Goal: Task Accomplishment & Management: Use online tool/utility

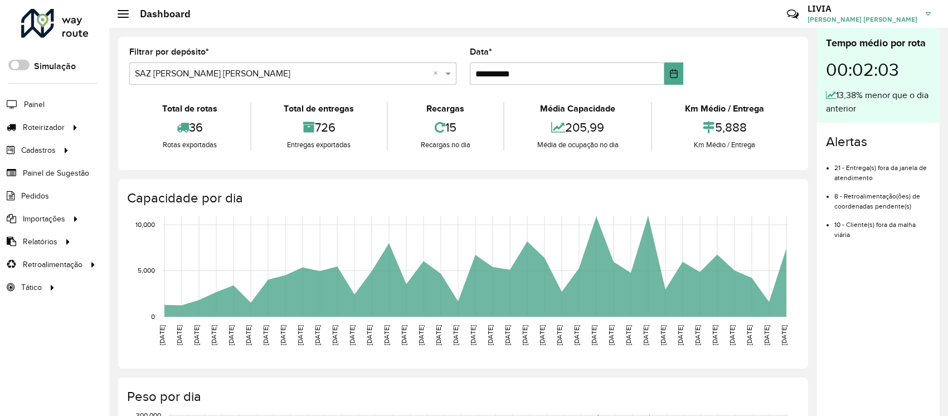
click at [0, 0] on link "Entregas" at bounding box center [0, 0] width 0 height 0
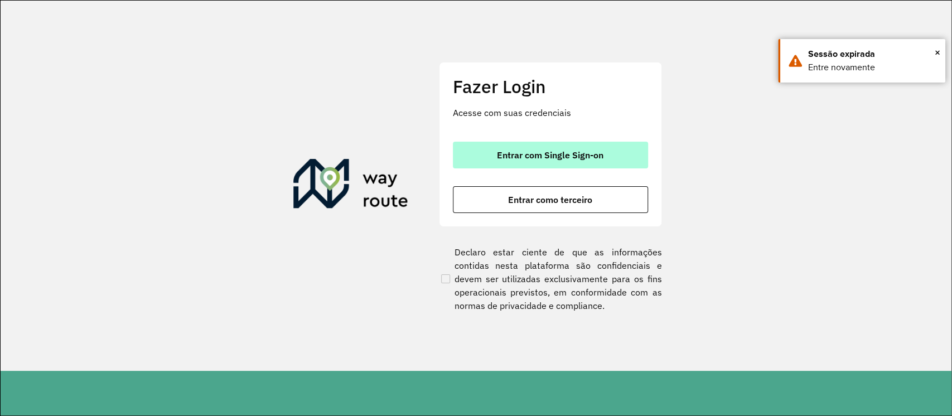
click at [549, 158] on span "Entrar com Single Sign-on" at bounding box center [550, 155] width 106 height 9
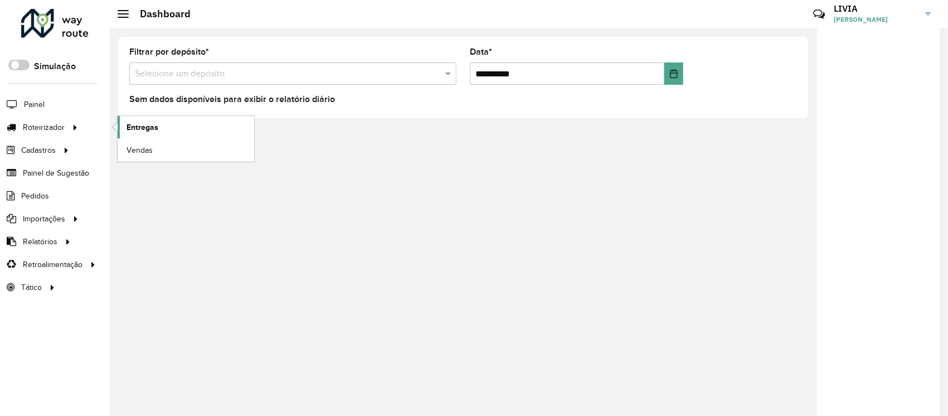
click at [178, 134] on link "Entregas" at bounding box center [186, 127] width 137 height 22
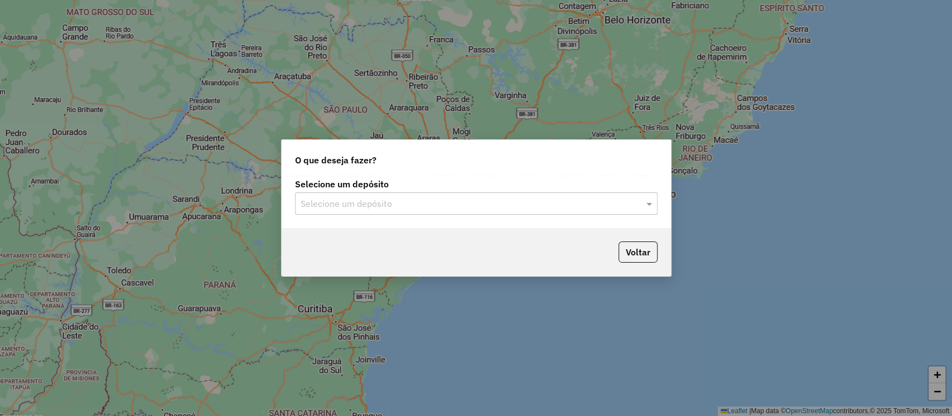
click at [409, 200] on input "text" at bounding box center [464, 203] width 329 height 13
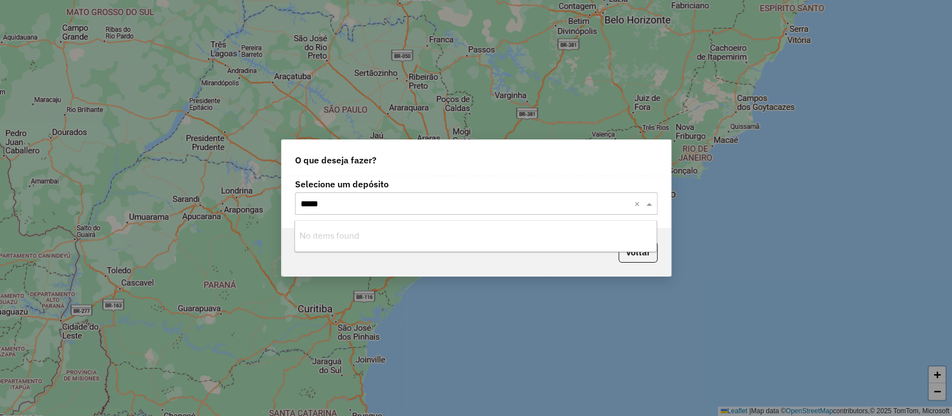
type input "***"
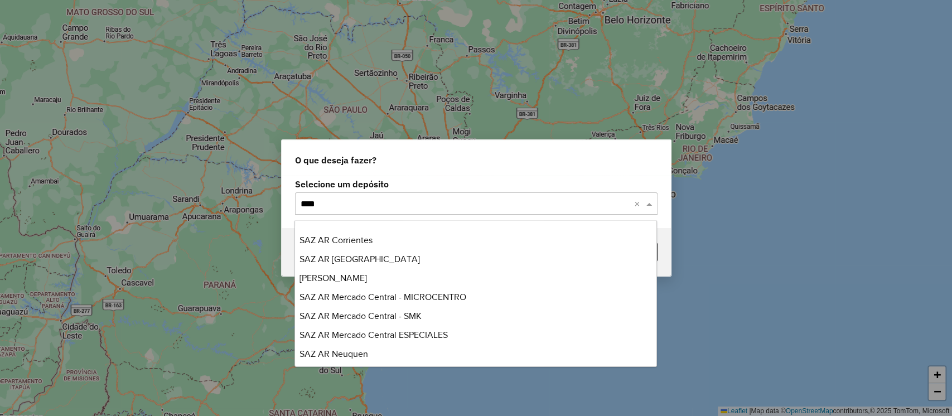
scroll to position [698, 0]
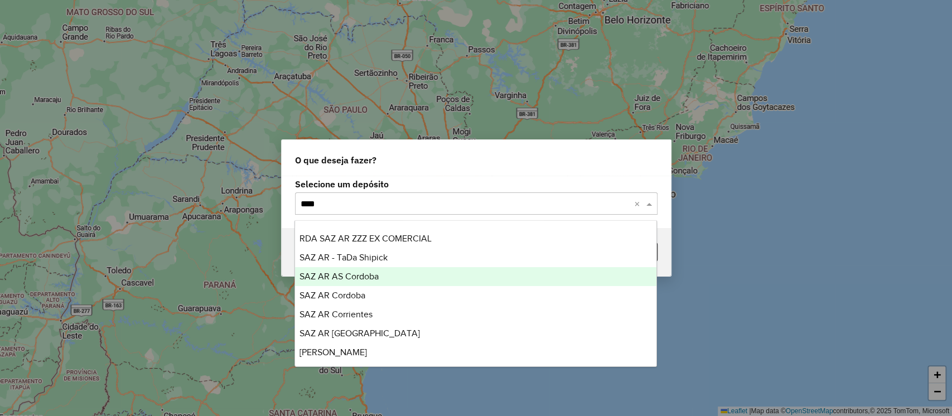
click at [367, 274] on span "SAZ AR AS Cordoba" at bounding box center [338, 275] width 79 height 9
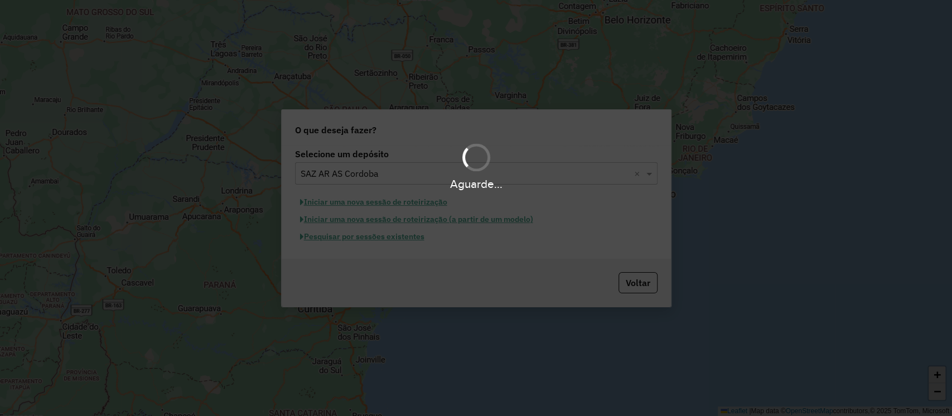
click at [387, 185] on div "Aguarde..." at bounding box center [476, 184] width 952 height 17
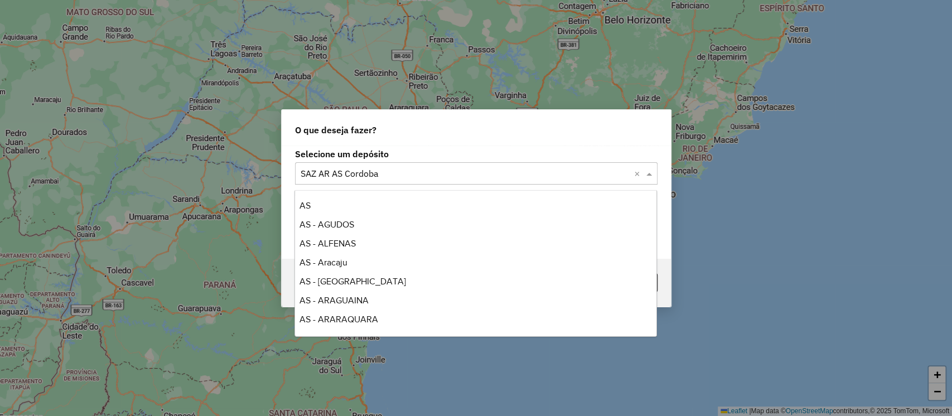
click at [388, 178] on input "text" at bounding box center [464, 173] width 329 height 13
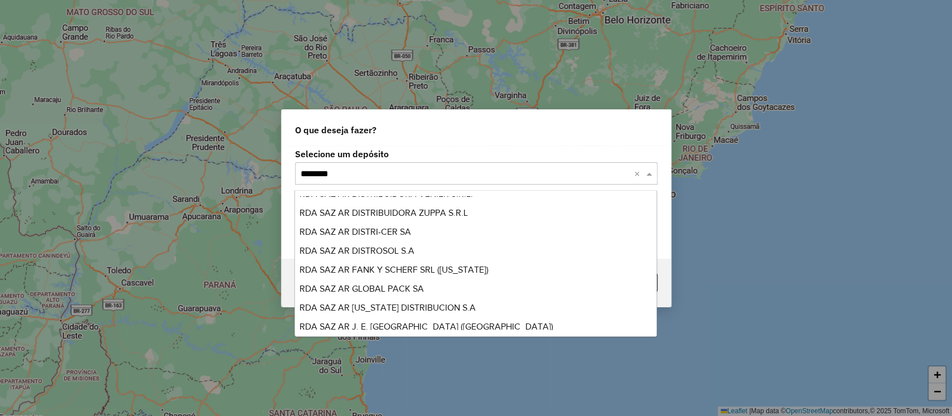
scroll to position [0, 0]
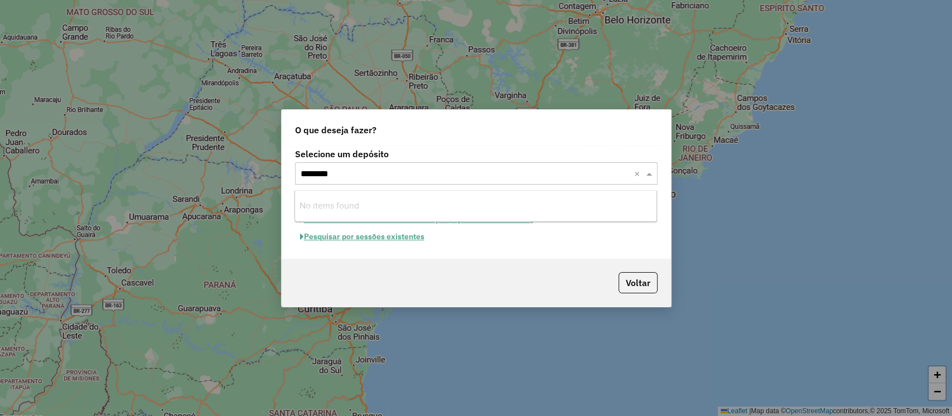
type input "******"
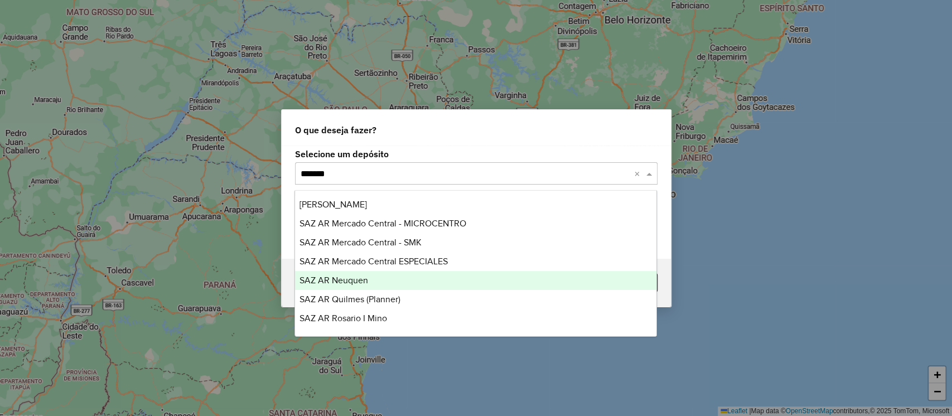
scroll to position [668, 0]
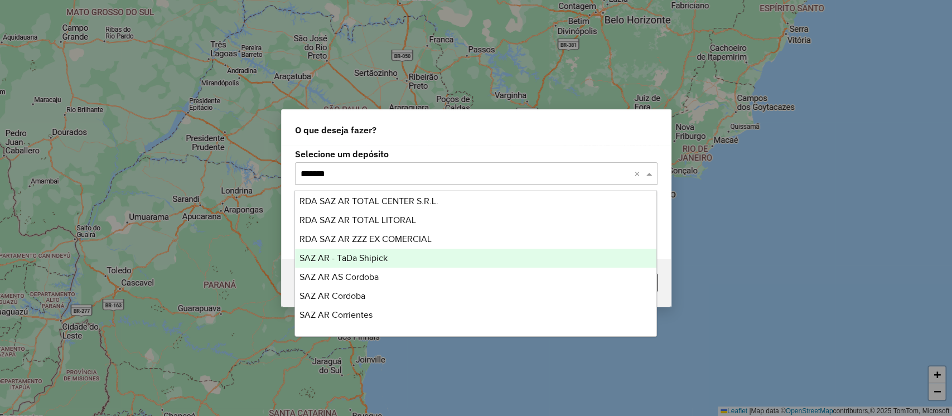
click at [343, 251] on div "SAZ AR - TaDa Shipick" at bounding box center [475, 258] width 361 height 19
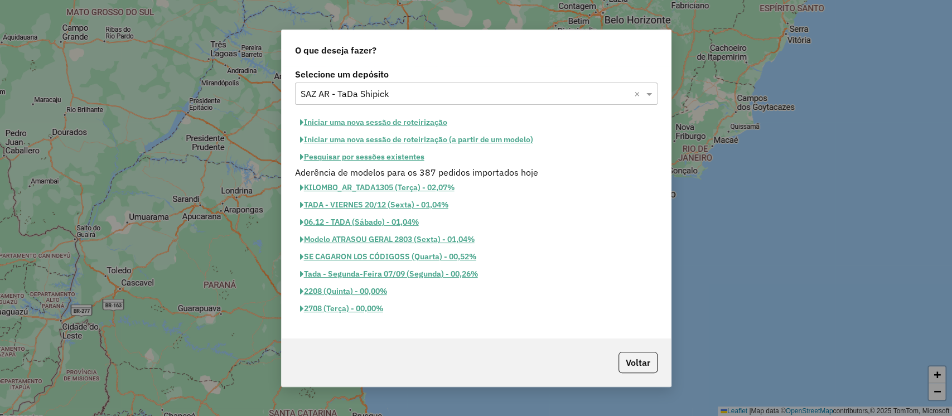
click at [402, 155] on button "Pesquisar por sessões existentes" at bounding box center [362, 156] width 134 height 17
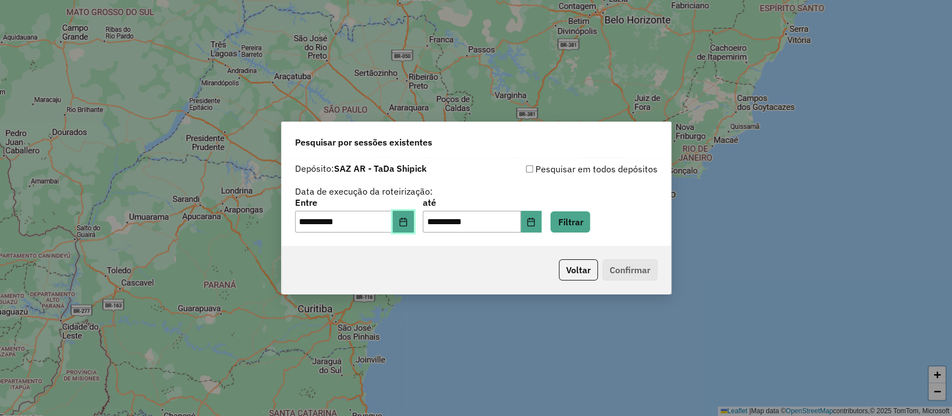
click at [407, 222] on icon "Choose Date" at bounding box center [403, 221] width 9 height 9
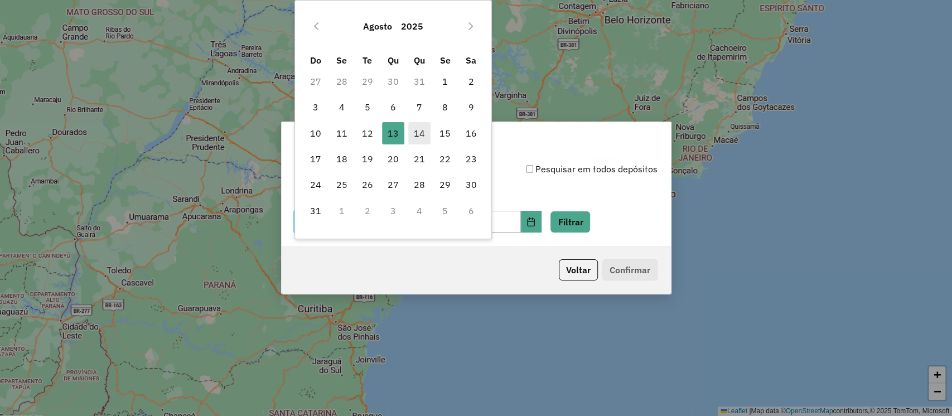
click at [424, 133] on span "14" at bounding box center [419, 133] width 22 height 22
type input "**********"
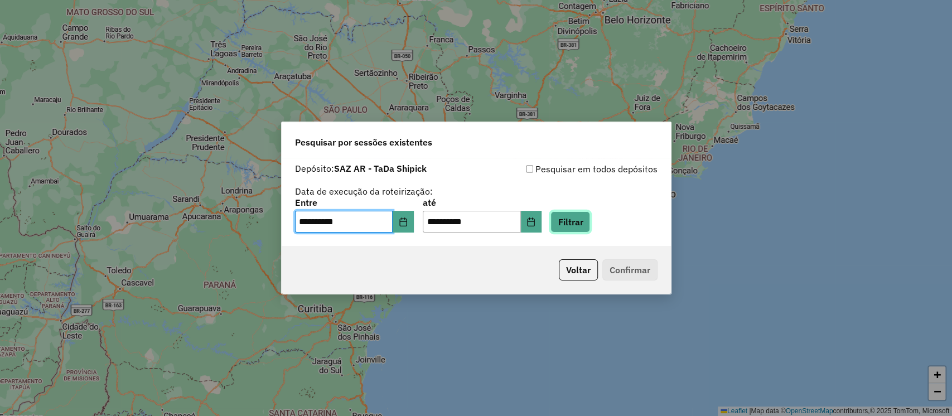
click at [582, 225] on button "Filtrar" at bounding box center [570, 221] width 40 height 21
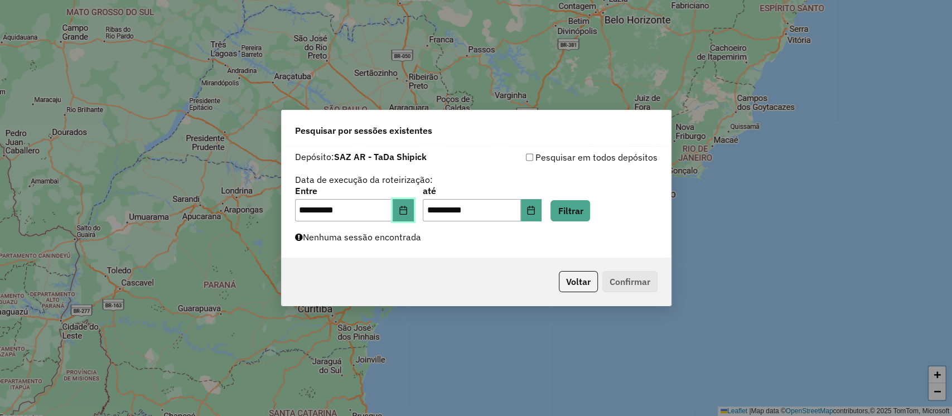
click at [402, 210] on button "Choose Date" at bounding box center [402, 210] width 21 height 22
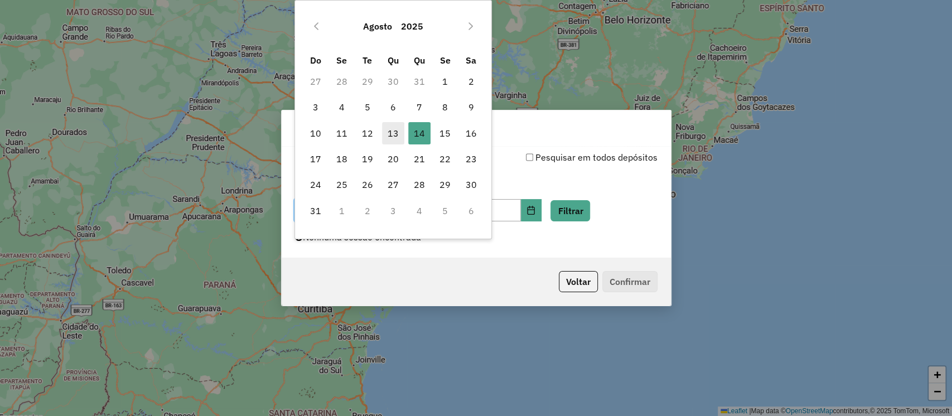
click at [390, 128] on span "13" at bounding box center [393, 133] width 22 height 22
type input "**********"
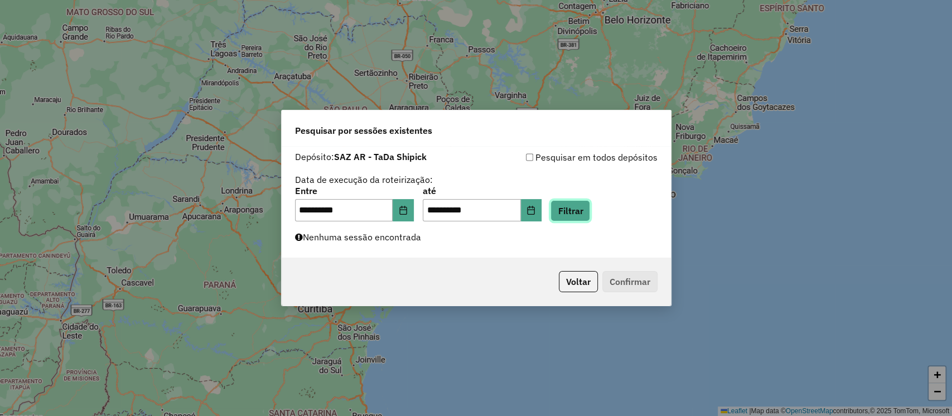
click at [590, 210] on button "Filtrar" at bounding box center [570, 210] width 40 height 21
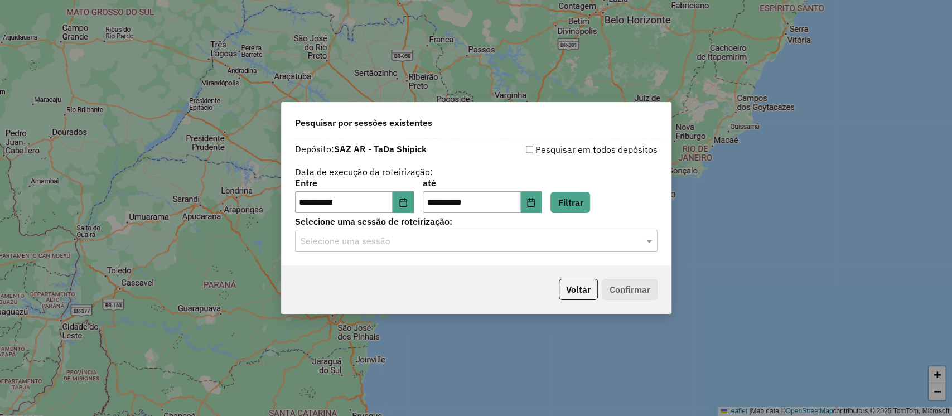
click at [464, 245] on input "text" at bounding box center [464, 241] width 329 height 13
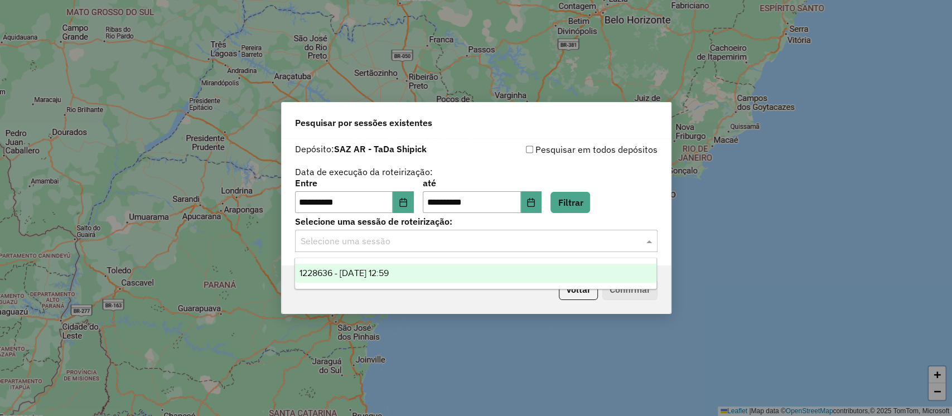
click at [451, 274] on div "1228636 - 13/08/2025 12:59" at bounding box center [475, 273] width 361 height 19
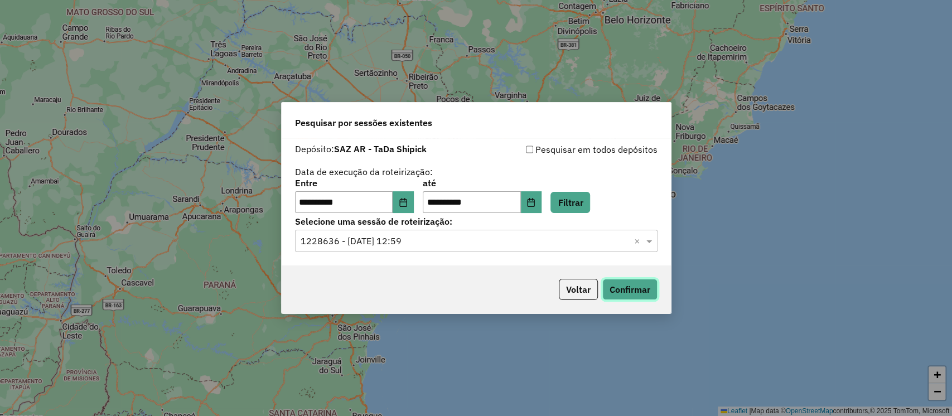
click at [647, 292] on button "Confirmar" at bounding box center [629, 289] width 55 height 21
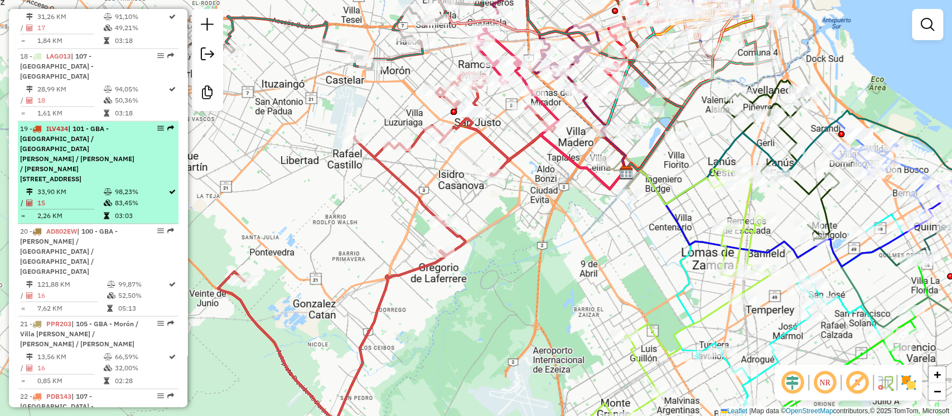
scroll to position [966, 0]
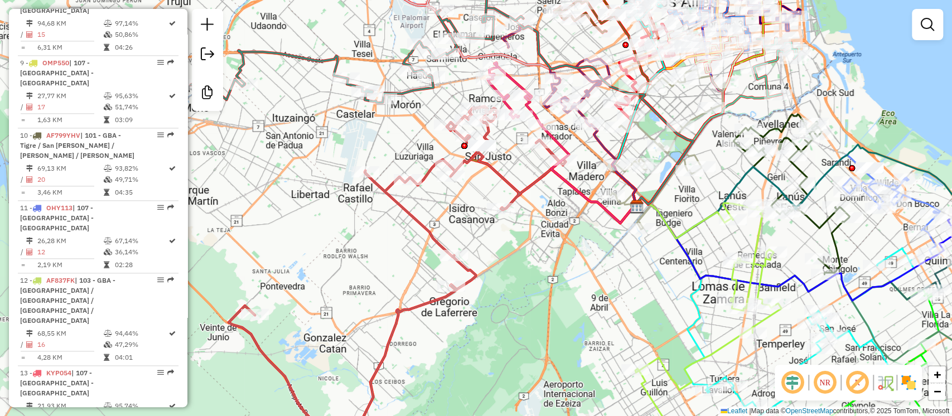
drag, startPoint x: 314, startPoint y: 259, endPoint x: 305, endPoint y: 256, distance: 9.0
click at [313, 259] on div "Janela de atendimento Grade de atendimento Capacidade Transportadoras Veículos …" at bounding box center [476, 208] width 952 height 416
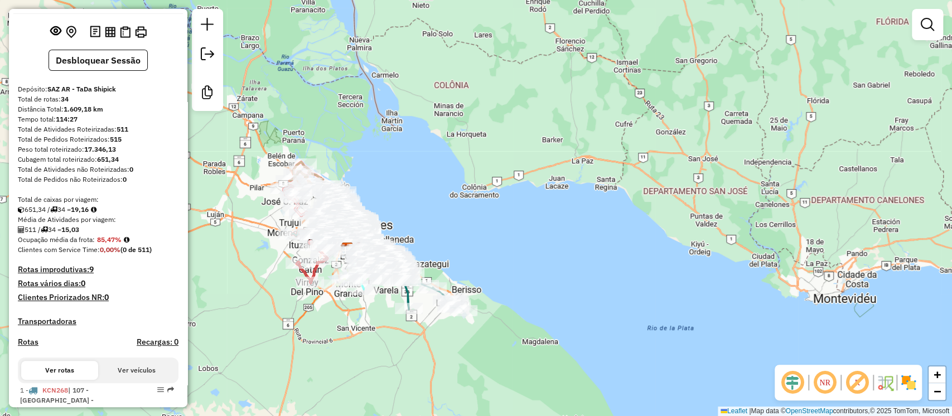
scroll to position [0, 0]
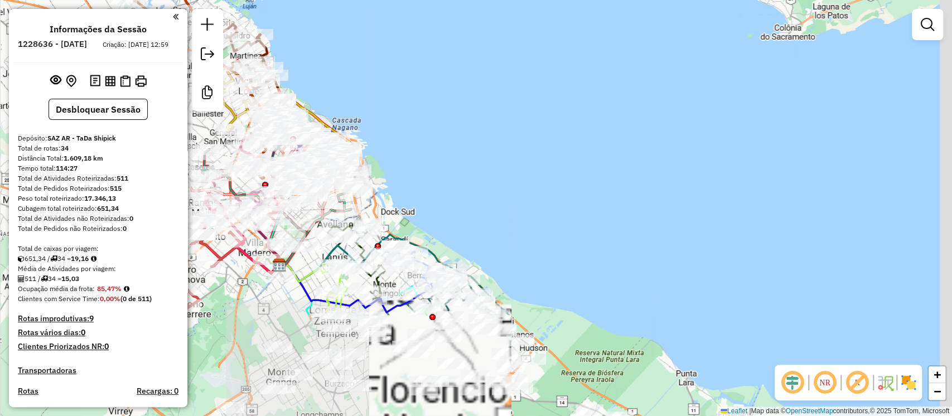
drag, startPoint x: 640, startPoint y: 320, endPoint x: 474, endPoint y: 178, distance: 217.8
click at [474, 178] on div "Janela de atendimento Grade de atendimento Capacidade Transportadoras Veículos …" at bounding box center [476, 208] width 952 height 416
